Goal: Task Accomplishment & Management: Use online tool/utility

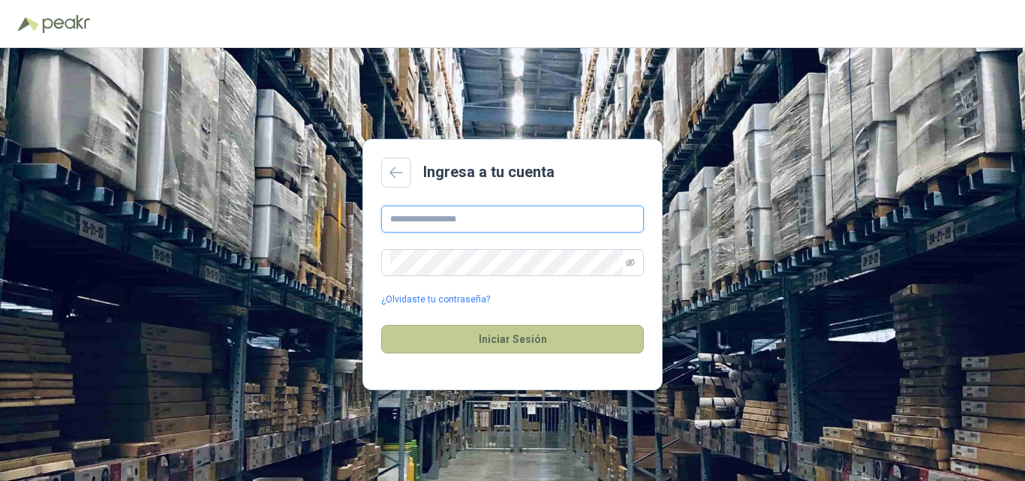
type input "**********"
click at [456, 338] on button "Iniciar Sesión" at bounding box center [512, 339] width 263 height 29
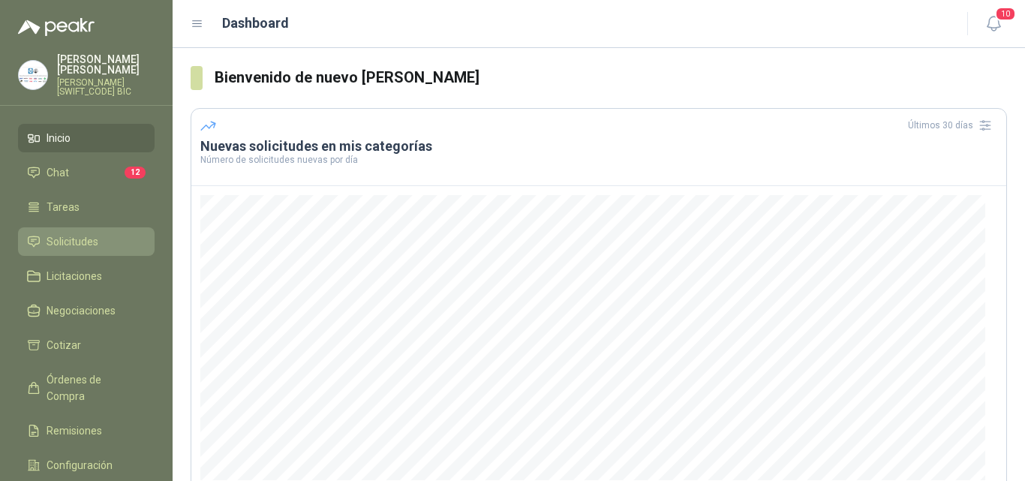
click at [95, 233] on span "Solicitudes" at bounding box center [73, 241] width 52 height 17
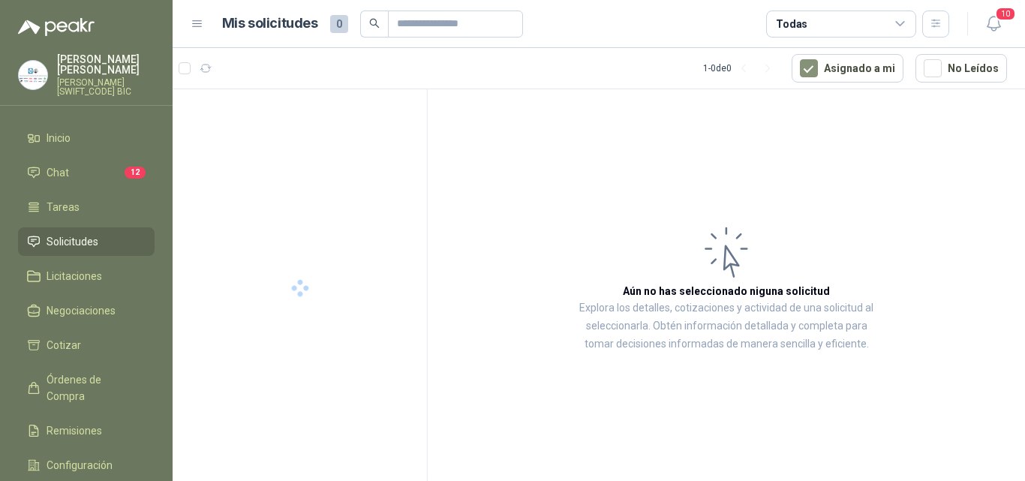
click at [95, 233] on span "Solicitudes" at bounding box center [73, 241] width 52 height 17
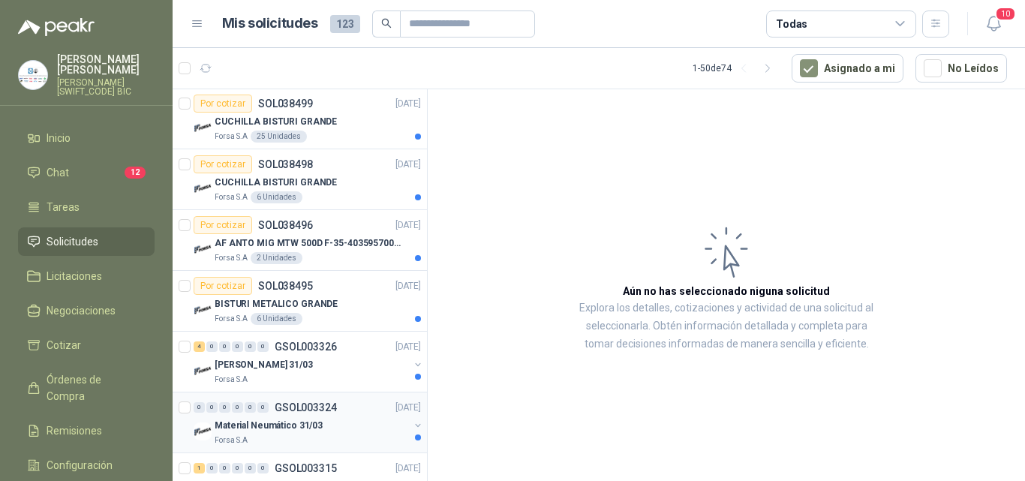
scroll to position [2813, 0]
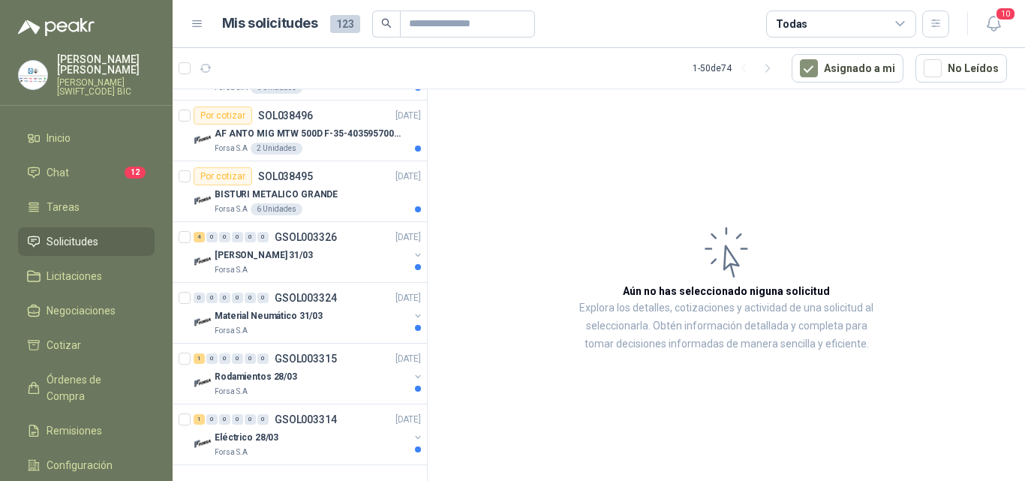
click at [118, 233] on li "Solicitudes" at bounding box center [86, 241] width 119 height 17
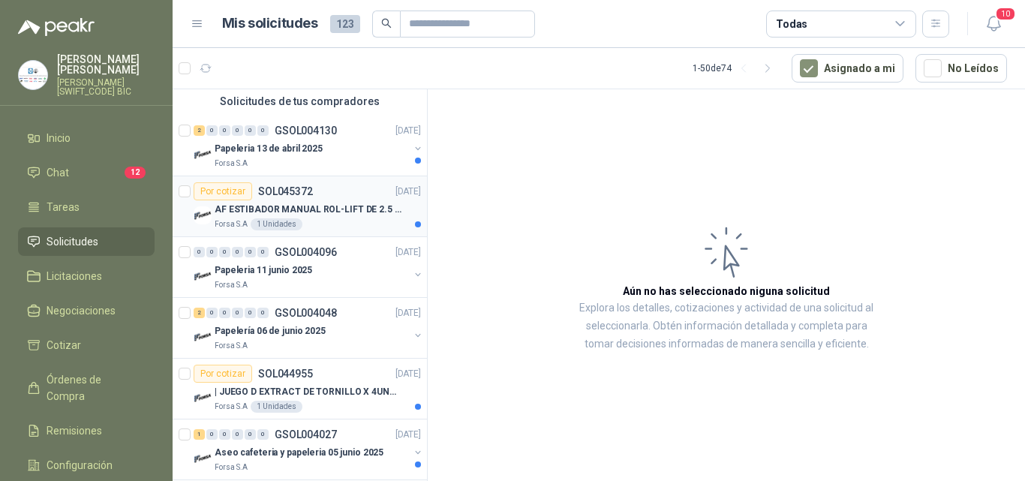
scroll to position [0, 0]
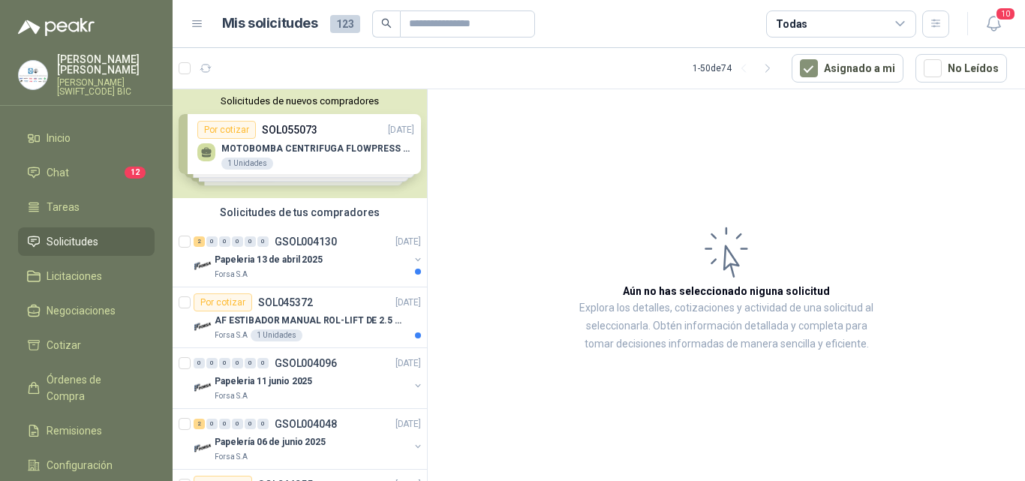
click at [330, 155] on div "Solicitudes de nuevos compradores Por cotizar SOL055073 [DATE] MOTOBOMBA CENTRI…" at bounding box center [300, 143] width 254 height 109
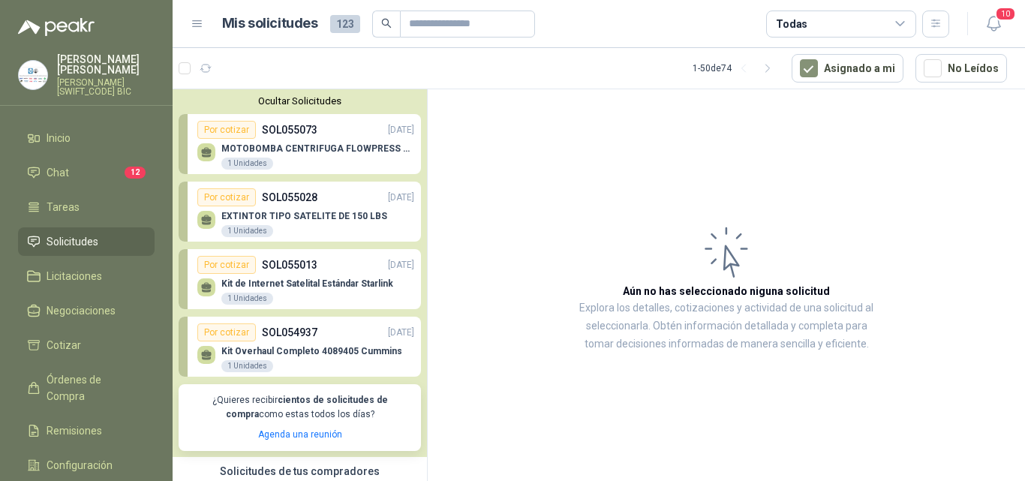
click at [316, 148] on p "MOTOBOMBA CENTRIFUGA FLOWPRESS 1.5HP-220" at bounding box center [317, 148] width 193 height 11
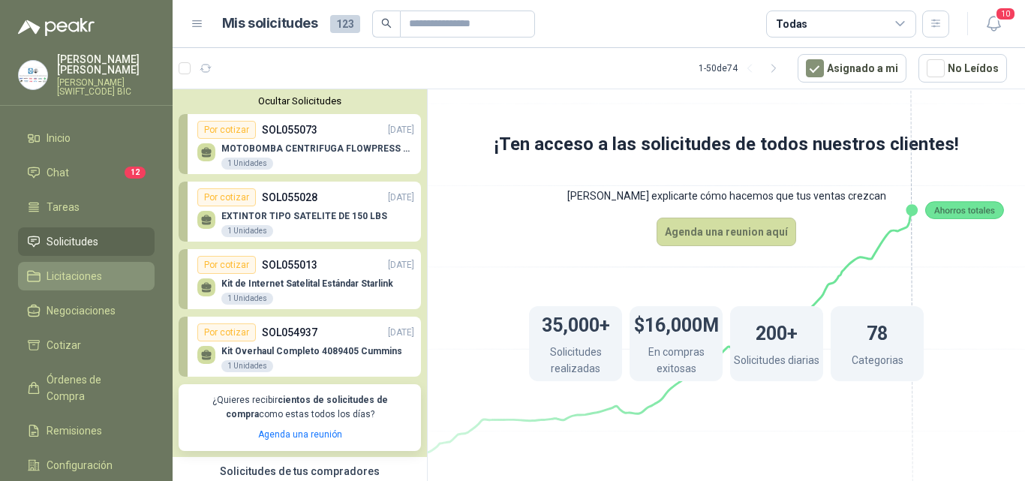
click at [97, 268] on span "Licitaciones" at bounding box center [75, 276] width 56 height 17
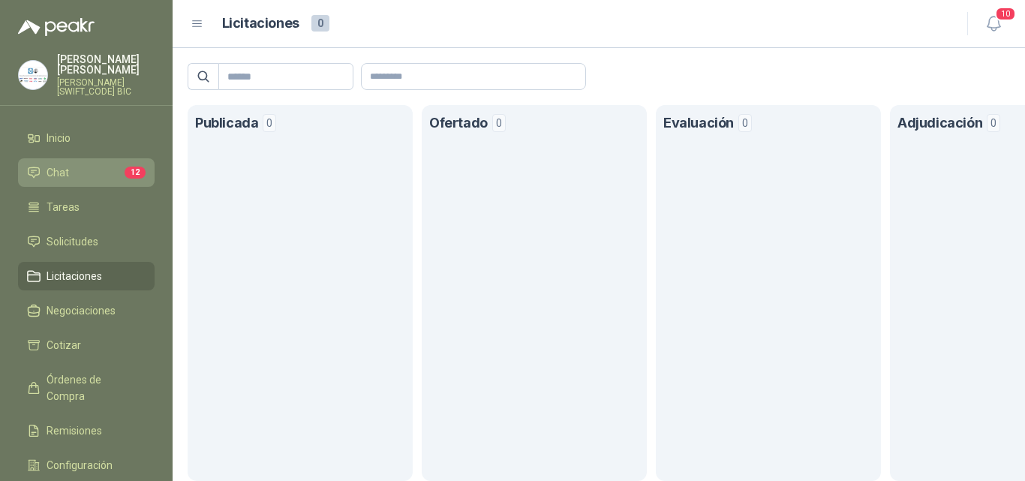
click at [73, 164] on li "Chat 12" at bounding box center [86, 172] width 119 height 17
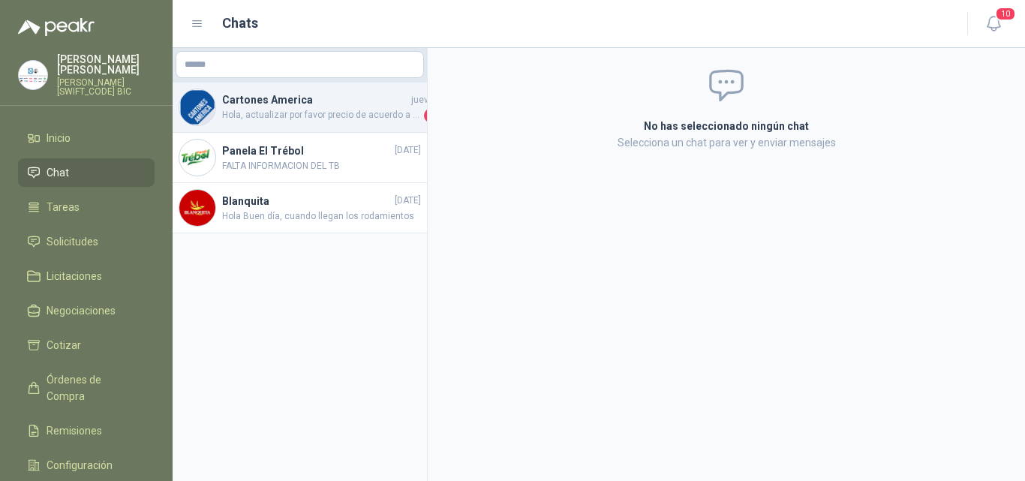
click at [301, 107] on h4 "Cartones America" at bounding box center [315, 100] width 186 height 17
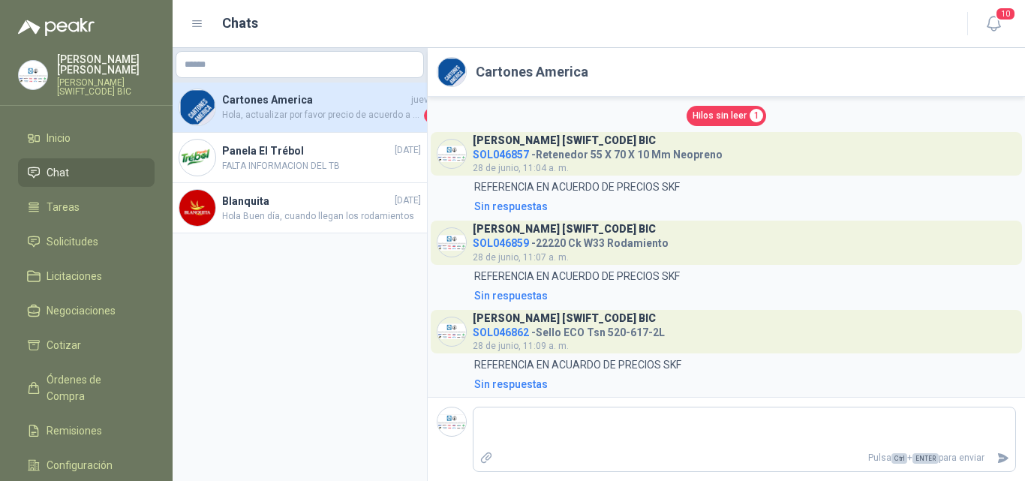
scroll to position [182, 0]
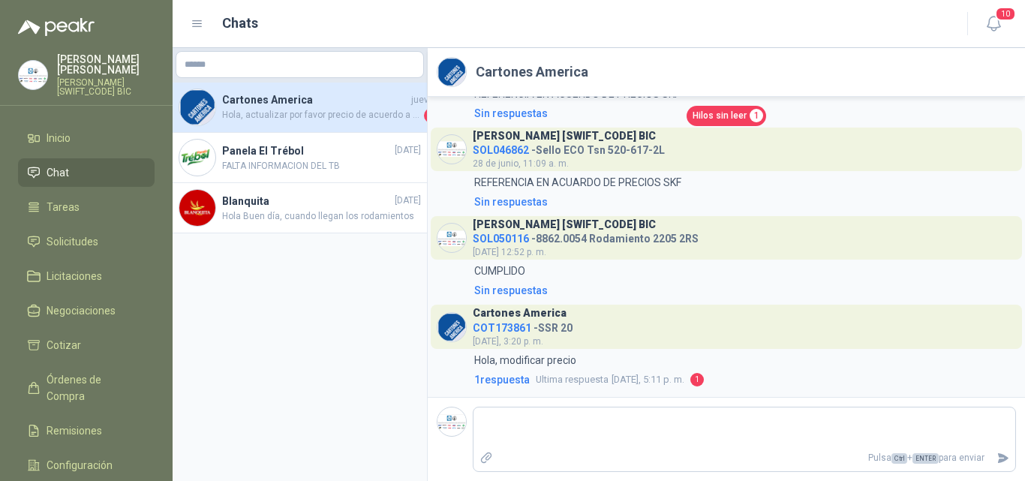
click at [444, 332] on img at bounding box center [452, 327] width 29 height 29
click at [520, 325] on span "COT173861" at bounding box center [502, 328] width 59 height 12
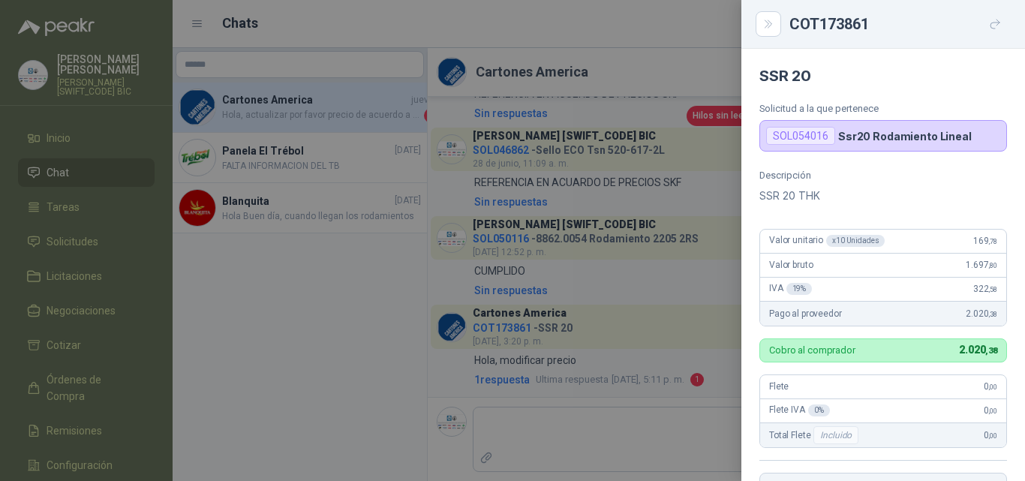
click at [846, 244] on div "x 10 Unidades" at bounding box center [855, 241] width 59 height 12
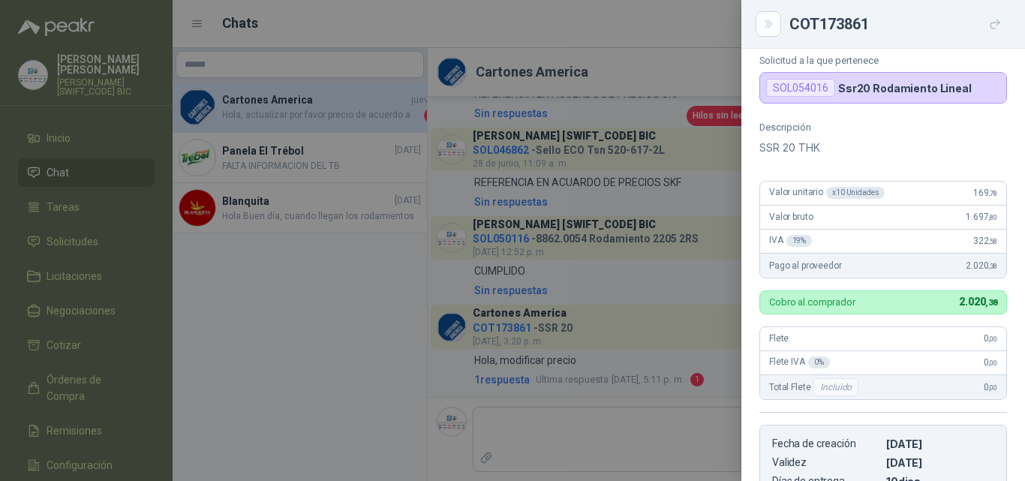
scroll to position [75, 0]
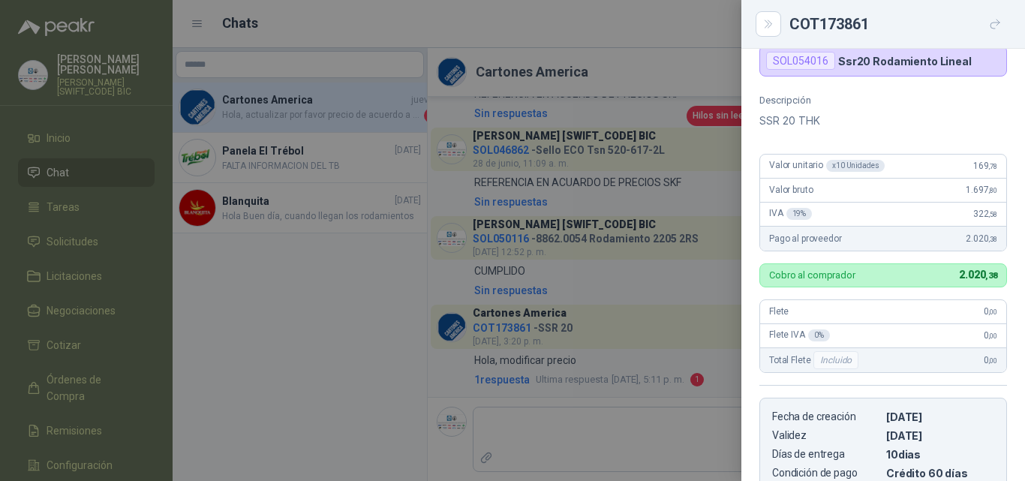
click at [939, 164] on div "Valor unitario x 10 Unidades 169 ,78" at bounding box center [883, 167] width 246 height 24
drag, startPoint x: 842, startPoint y: 165, endPoint x: 796, endPoint y: 173, distance: 46.4
click at [841, 167] on div "x 10 Unidades" at bounding box center [855, 166] width 59 height 12
click at [778, 169] on span "Valor unitario x 10 Unidades" at bounding box center [827, 166] width 116 height 12
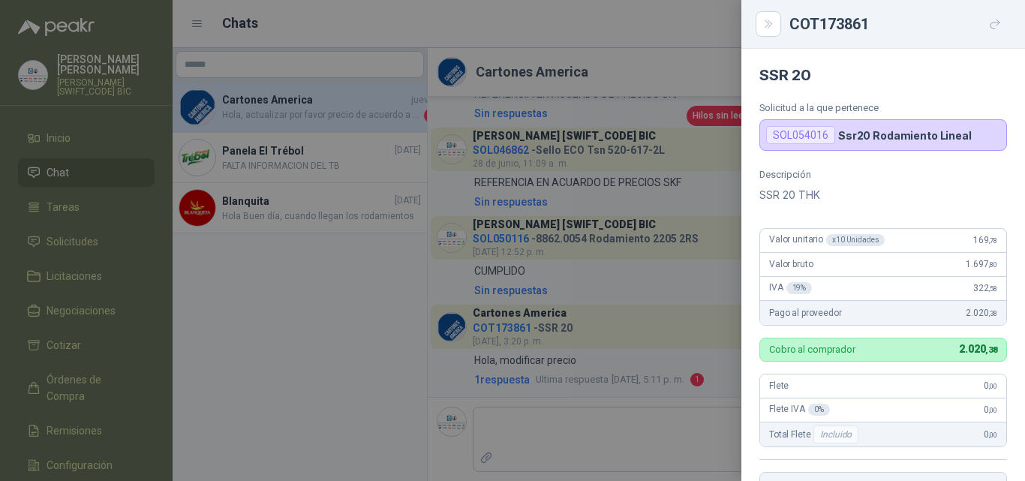
scroll to position [0, 0]
click at [838, 140] on p "Ssr20 Rodamiento Lineal" at bounding box center [905, 136] width 134 height 13
click at [774, 29] on icon "Close" at bounding box center [769, 24] width 13 height 13
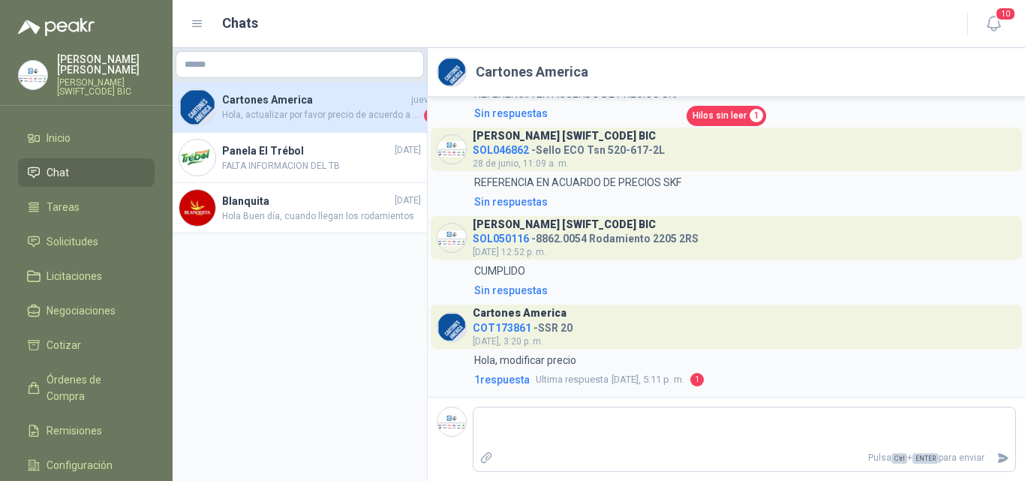
click at [291, 120] on span "Hola, actualizar por favor precio de acuerdo a lo acordado. 126 USD" at bounding box center [321, 115] width 199 height 15
click at [325, 115] on span "Hola, actualizar por favor precio de acuerdo a lo acordado. 126 USD" at bounding box center [321, 115] width 199 height 15
click at [486, 331] on span "COT173861" at bounding box center [502, 328] width 59 height 12
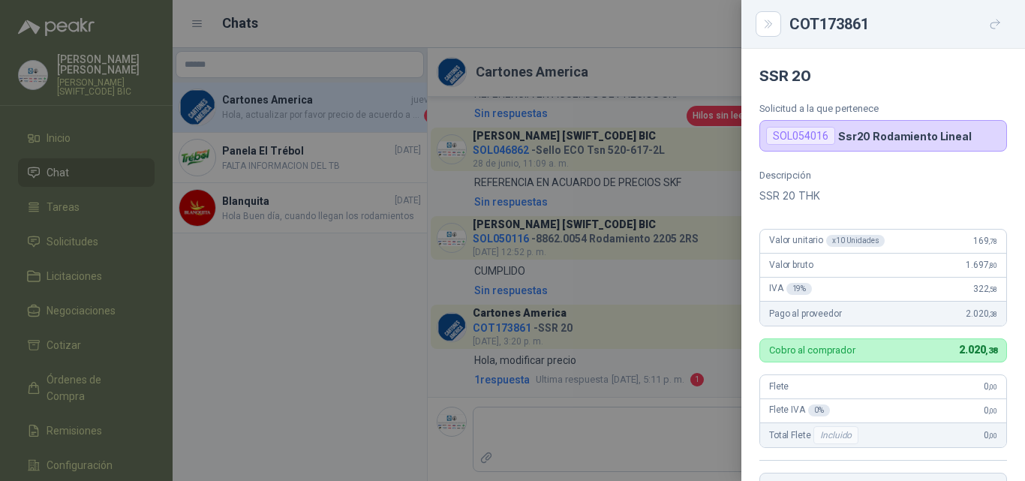
click at [351, 296] on div at bounding box center [512, 240] width 1025 height 481
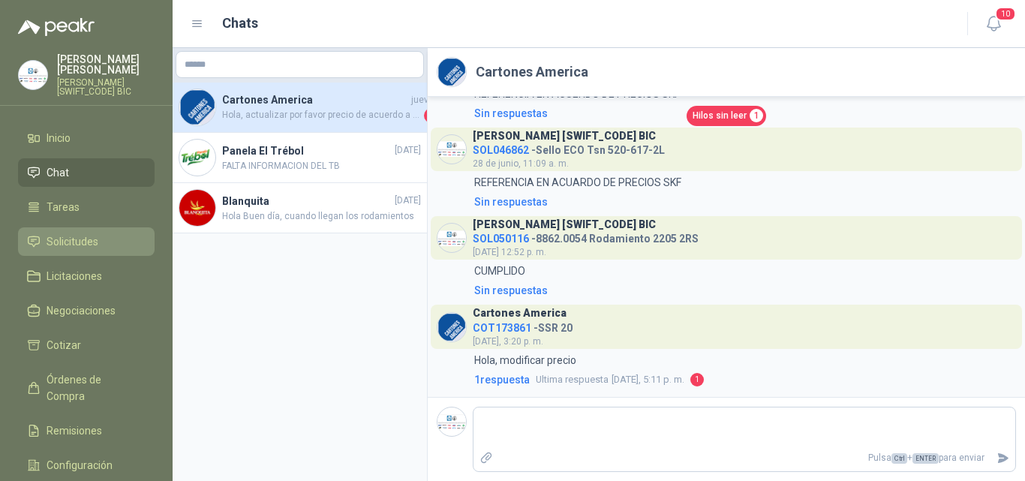
click at [117, 233] on li "Solicitudes" at bounding box center [86, 241] width 119 height 17
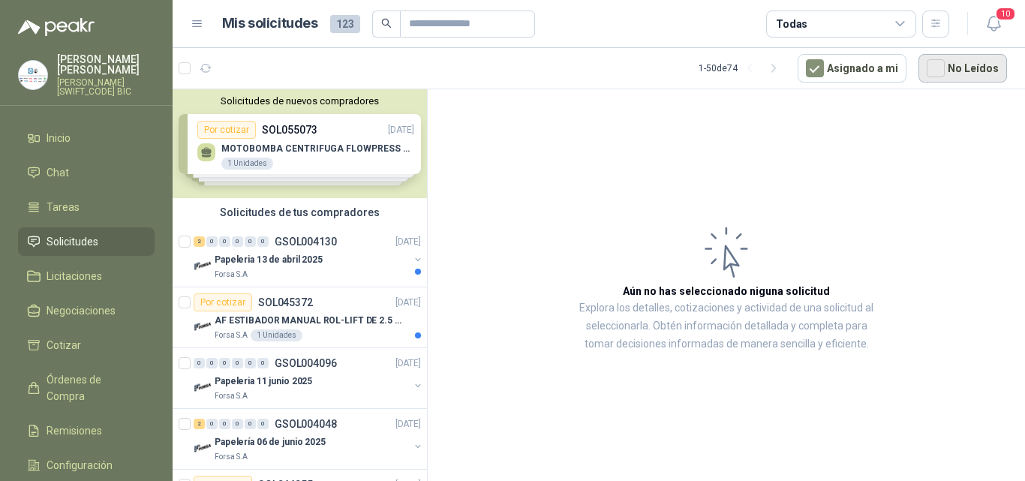
click at [971, 70] on button "No Leídos" at bounding box center [963, 68] width 89 height 29
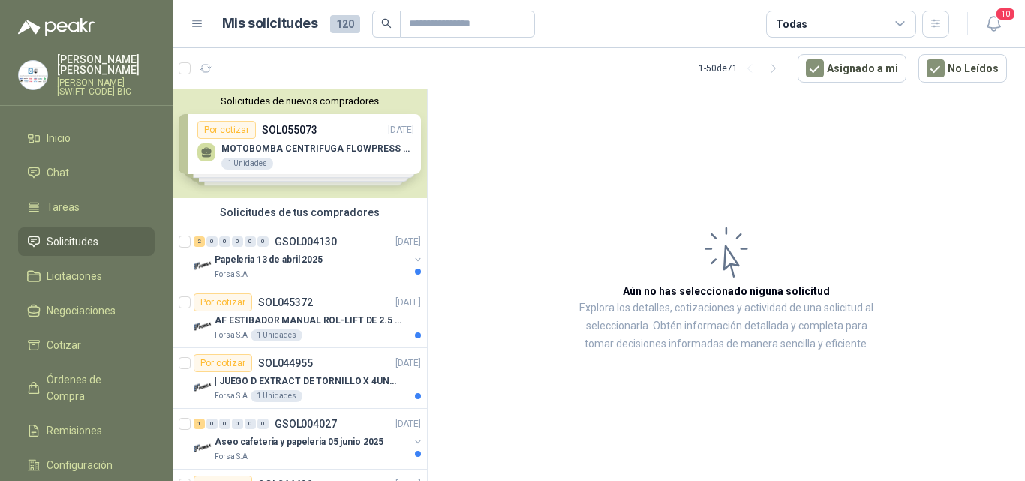
click at [772, 183] on article "Aún no has seleccionado niguna solicitud Explora los detalles, cotizaciones y a…" at bounding box center [727, 287] width 598 height 397
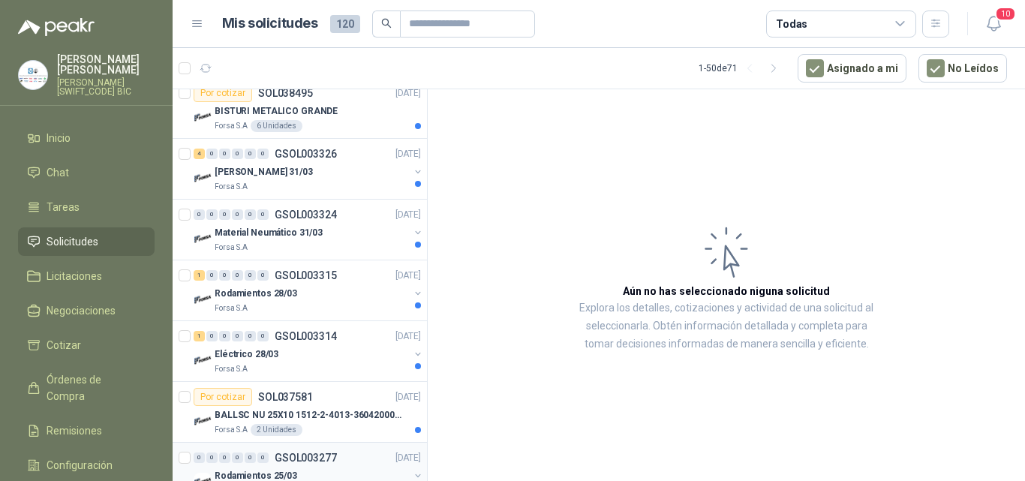
scroll to position [2813, 0]
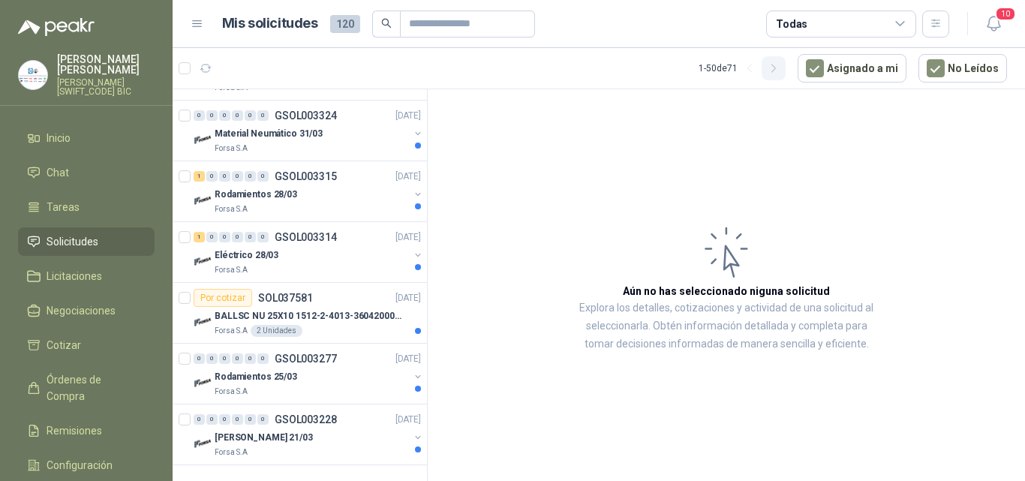
click at [775, 70] on icon "button" at bounding box center [774, 69] width 4 height 8
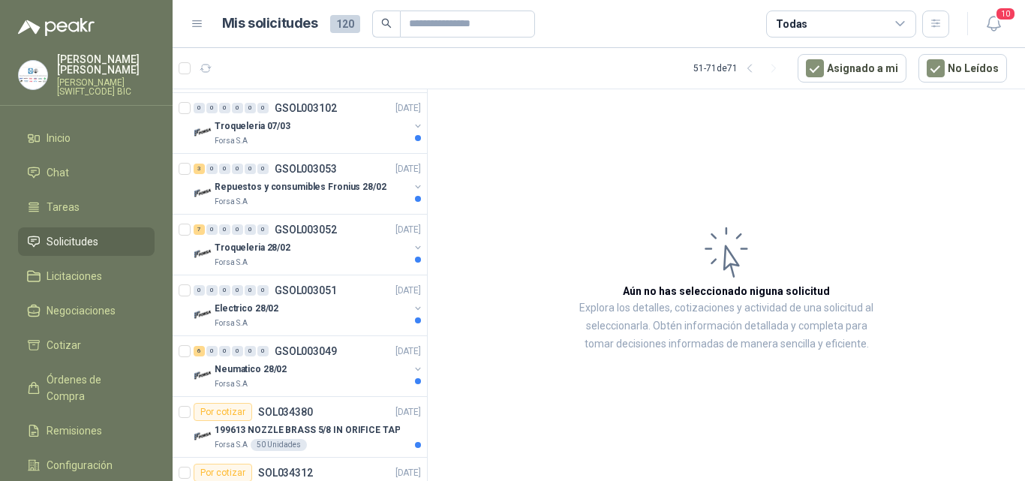
scroll to position [813, 0]
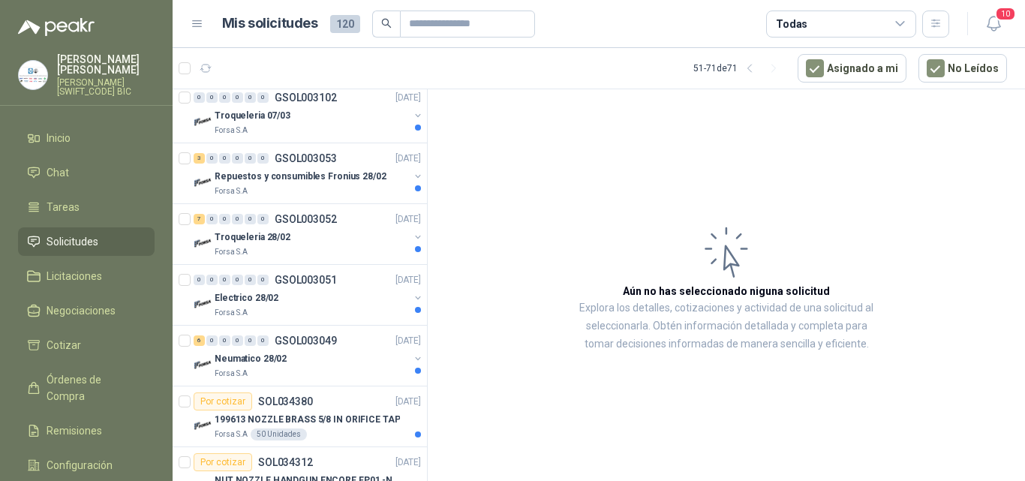
click at [899, 26] on icon at bounding box center [901, 24] width 14 height 14
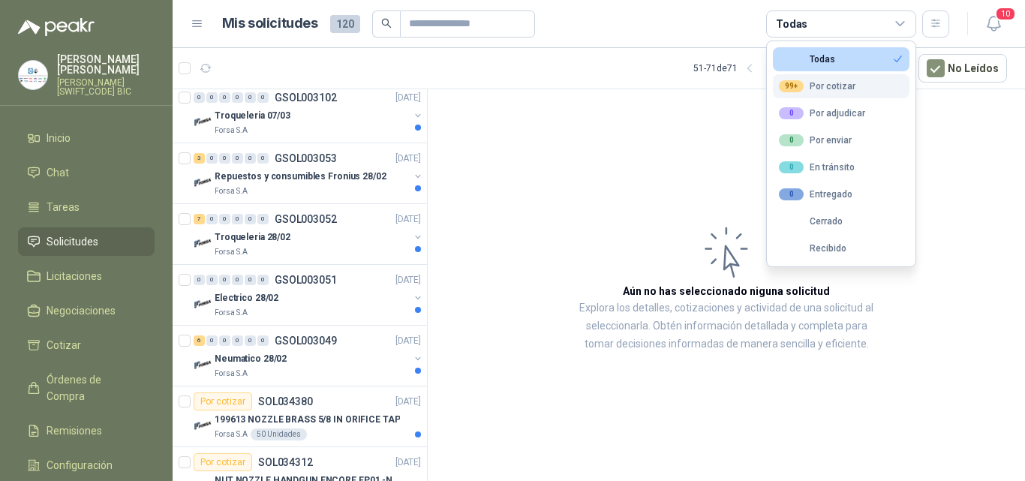
click at [853, 86] on div "99+ Por cotizar" at bounding box center [817, 86] width 77 height 12
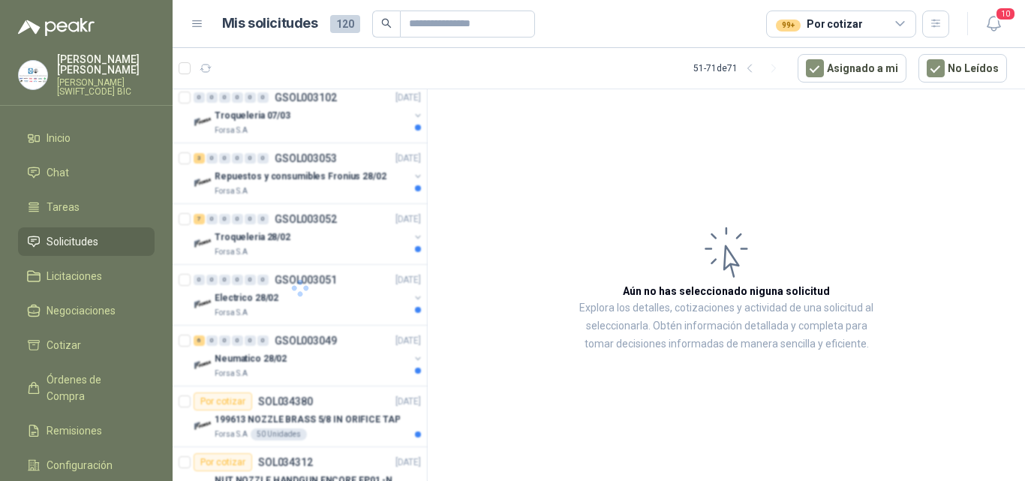
click at [613, 140] on article "Aún no has seleccionado niguna solicitud Explora los detalles, cotizaciones y a…" at bounding box center [727, 287] width 598 height 397
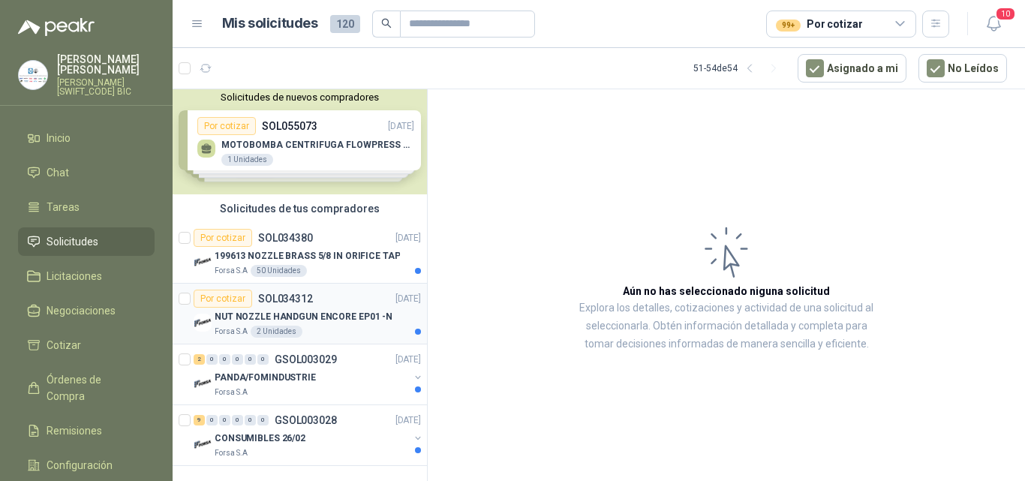
scroll to position [5, 0]
click at [495, 241] on article "Aún no has seleccionado niguna solicitud Explora los detalles, cotizaciones y a…" at bounding box center [727, 287] width 598 height 397
click at [504, 23] on input "text" at bounding box center [461, 24] width 105 height 26
paste input "*********"
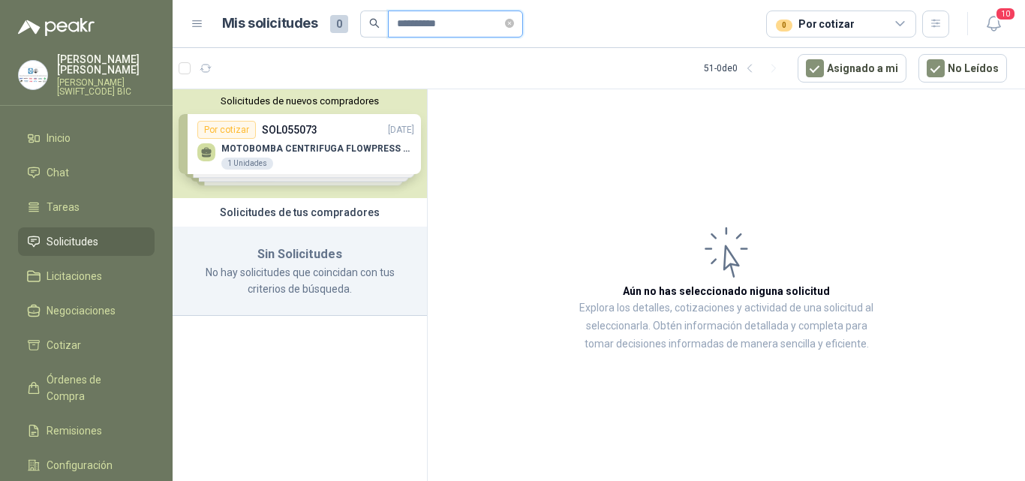
scroll to position [0, 0]
type input "*********"
click at [377, 24] on icon "search" at bounding box center [374, 23] width 11 height 11
click at [372, 23] on icon "search" at bounding box center [374, 23] width 11 height 11
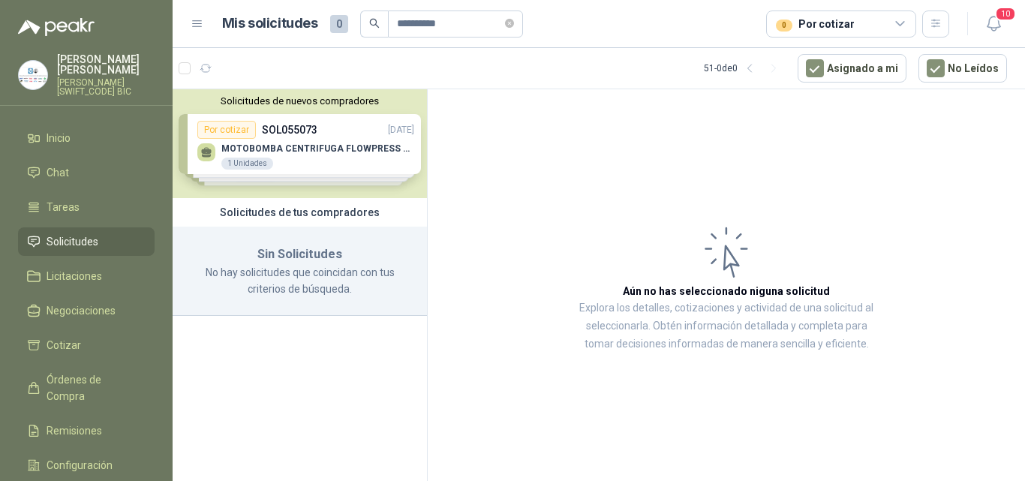
click at [109, 233] on li "Solicitudes" at bounding box center [86, 241] width 119 height 17
click at [119, 130] on li "Inicio" at bounding box center [86, 138] width 119 height 17
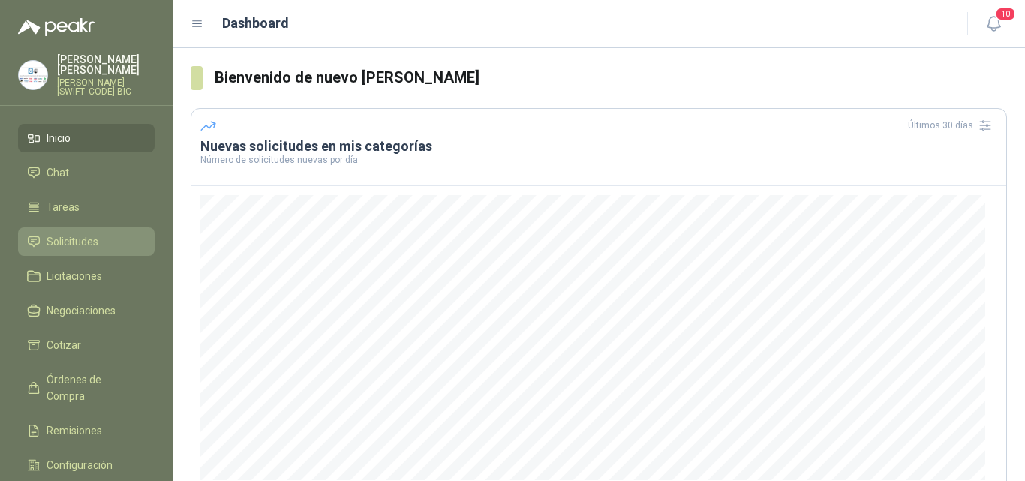
click at [80, 233] on span "Solicitudes" at bounding box center [73, 241] width 52 height 17
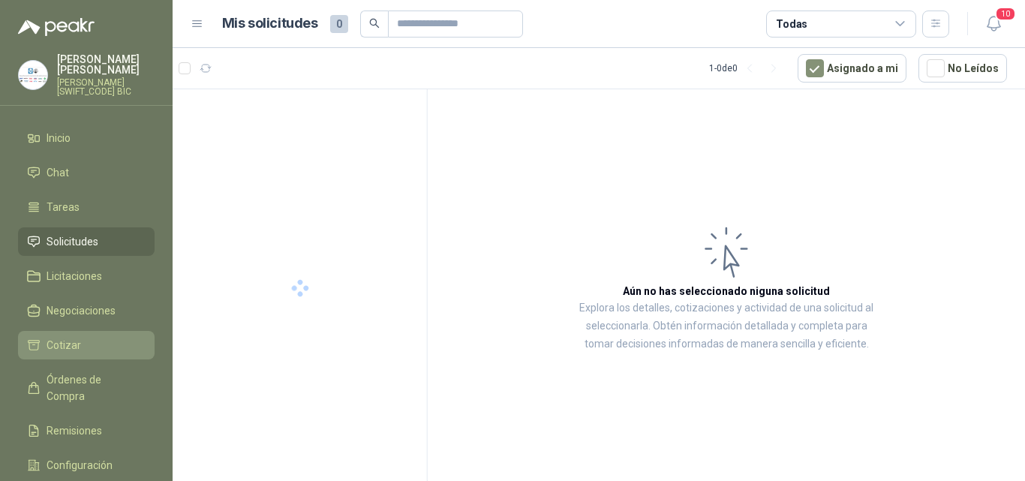
click at [78, 337] on span "Cotizar" at bounding box center [64, 345] width 35 height 17
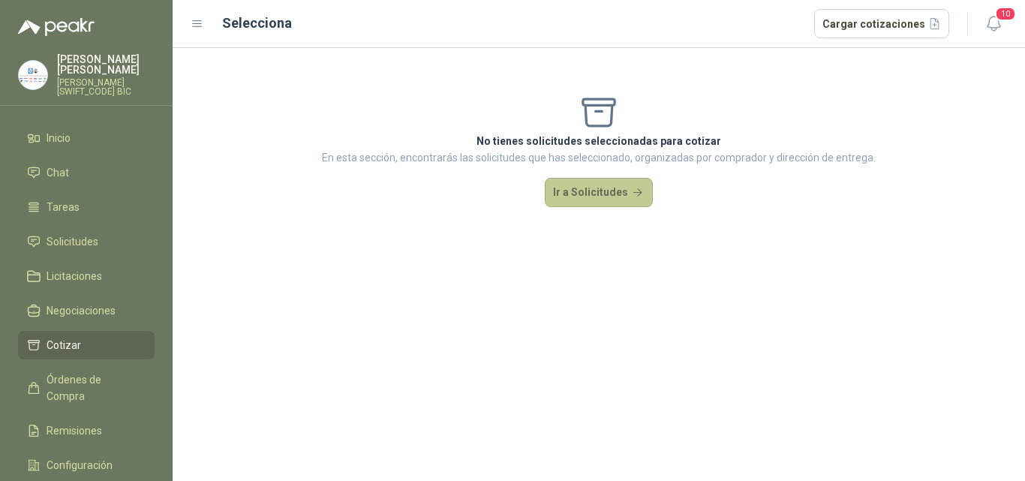
click at [581, 190] on button "Ir a Solicitudes" at bounding box center [599, 193] width 108 height 30
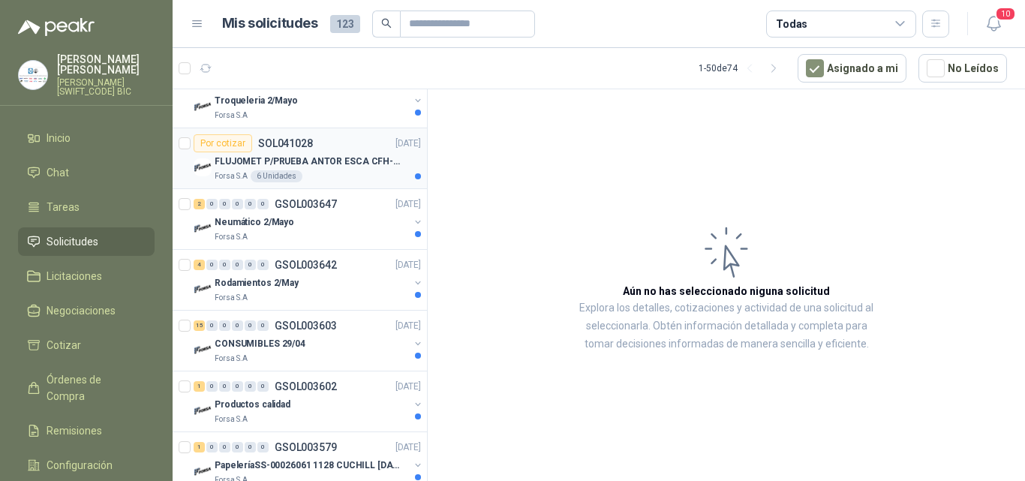
scroll to position [1276, 0]
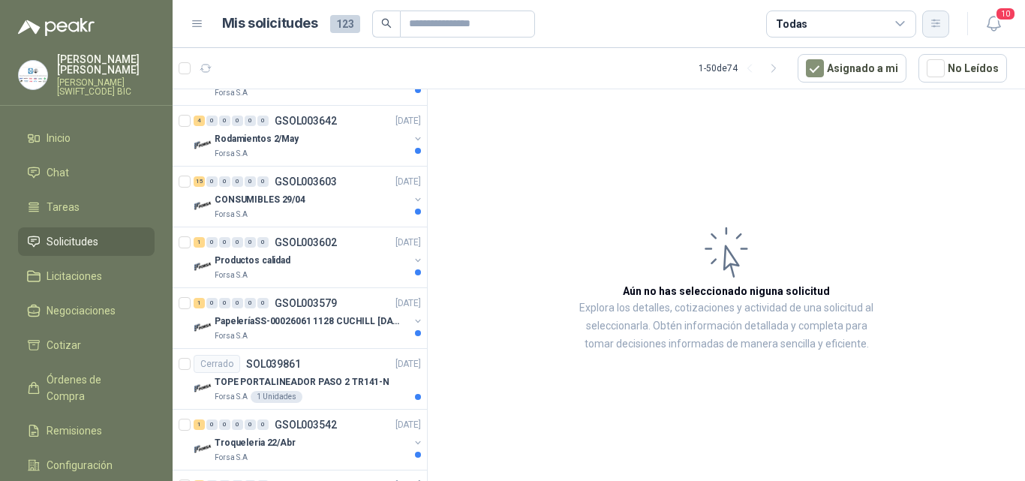
click at [937, 28] on icon "button" at bounding box center [936, 23] width 13 height 13
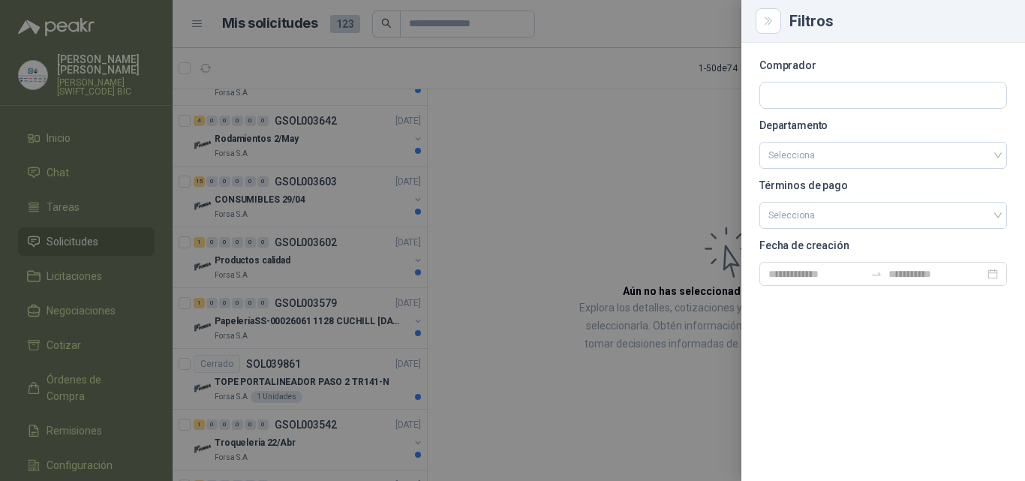
click at [579, 120] on div at bounding box center [512, 240] width 1025 height 481
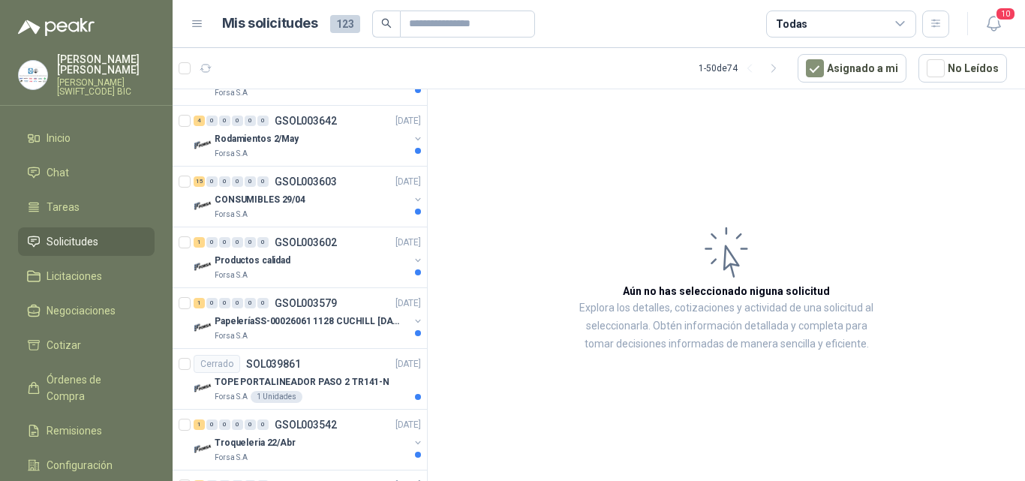
click at [899, 27] on icon at bounding box center [901, 24] width 14 height 14
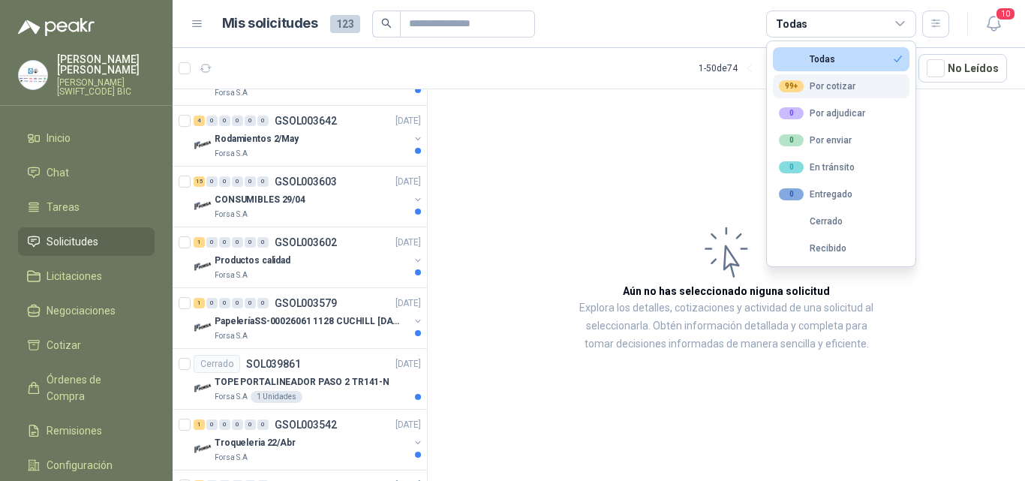
click at [811, 83] on div "99+ Por cotizar" at bounding box center [817, 86] width 77 height 12
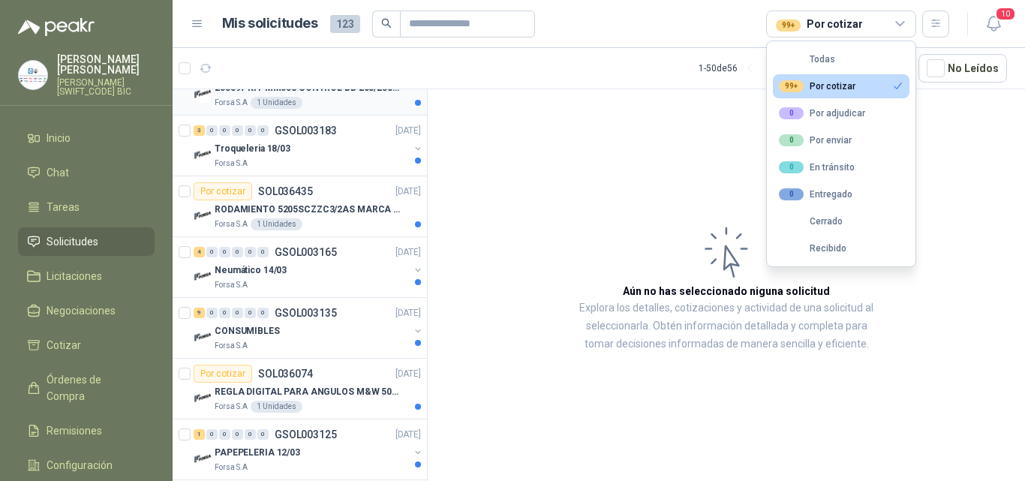
scroll to position [2513, 0]
